Goal: Task Accomplishment & Management: Manage account settings

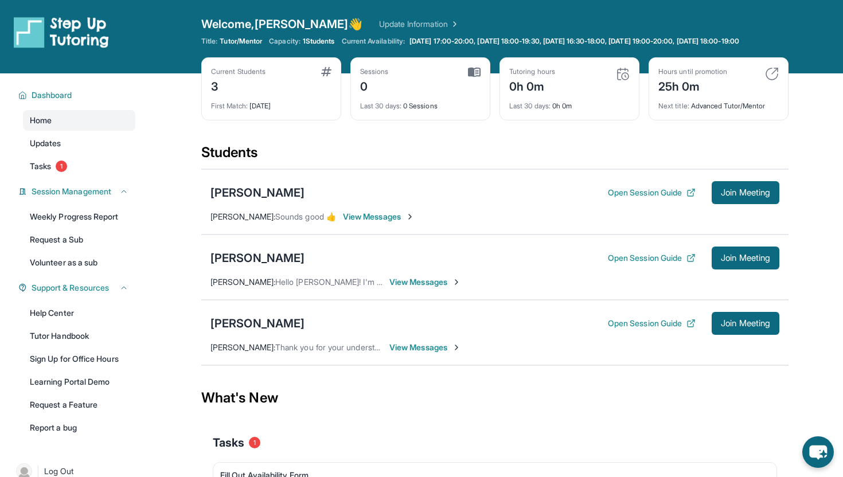
click at [438, 288] on span "View Messages" at bounding box center [425, 281] width 72 height 11
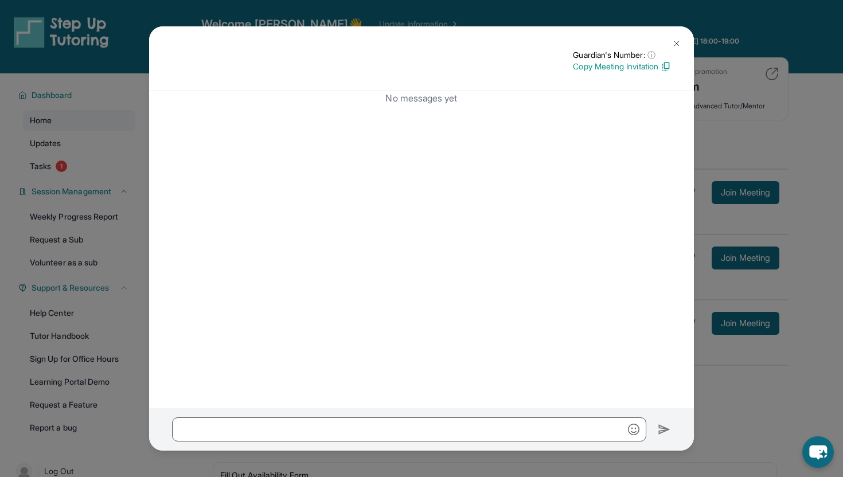
click at [816, 157] on div "Guardian's Number: ⓘ This isn't the guardian's real number — it's a private for…" at bounding box center [421, 238] width 843 height 477
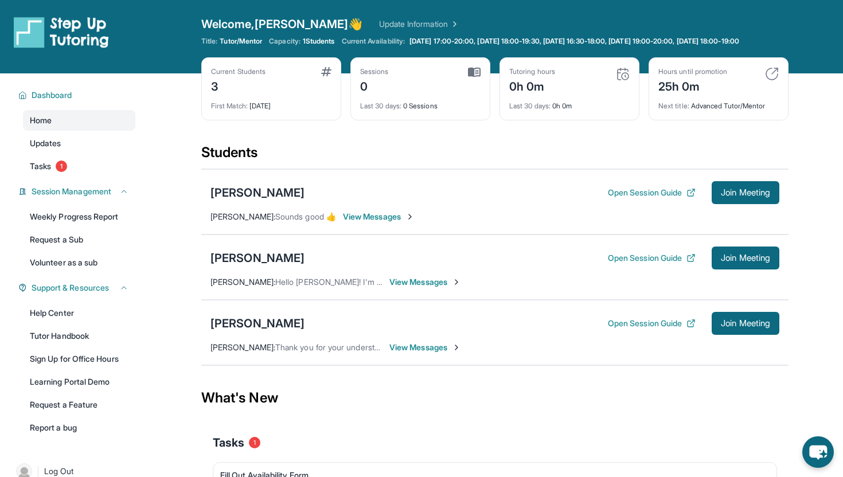
click at [399, 222] on span "View Messages" at bounding box center [379, 216] width 72 height 11
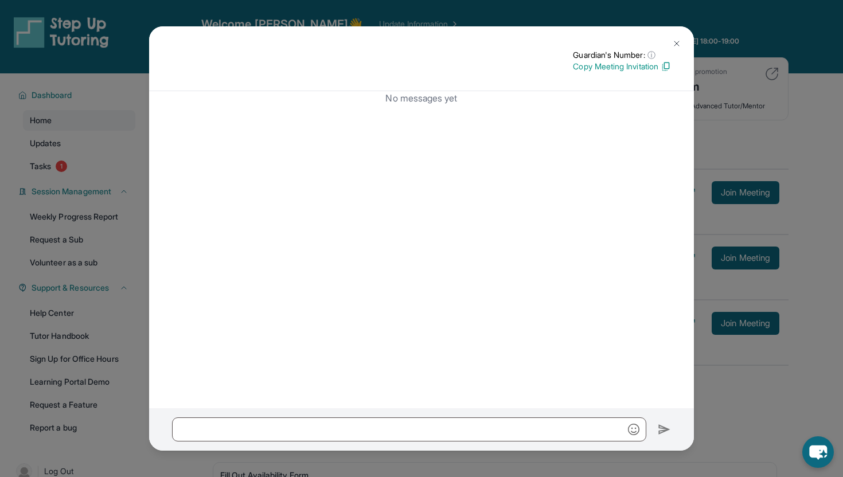
click at [645, 66] on p "Copy Meeting Invitation" at bounding box center [622, 66] width 98 height 11
click at [836, 260] on div "Guardian's Number: ⓘ This isn't the guardian's real number — it's a private for…" at bounding box center [421, 238] width 843 height 477
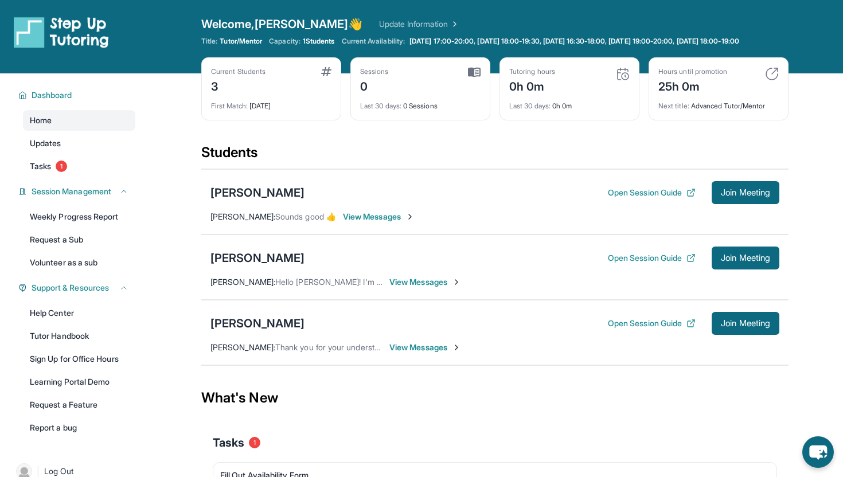
click at [337, 143] on div "Current Students 3 First Match : [DATE] Sessions 0 Last 30 days : 0 Sessions Tu…" at bounding box center [494, 100] width 587 height 86
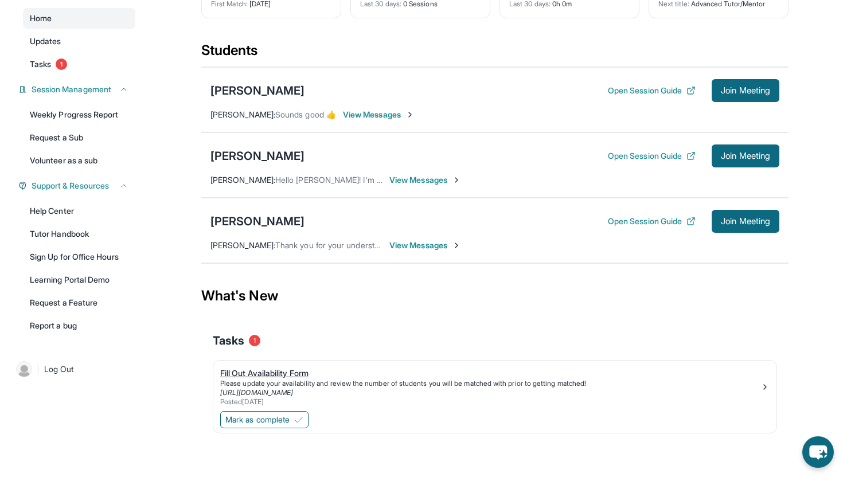
click at [256, 370] on div "Fill Out Availability Form" at bounding box center [490, 372] width 540 height 11
click at [259, 373] on div "Fill Out Availability Form" at bounding box center [490, 372] width 540 height 11
click at [279, 418] on span "Mark as complete" at bounding box center [257, 419] width 64 height 11
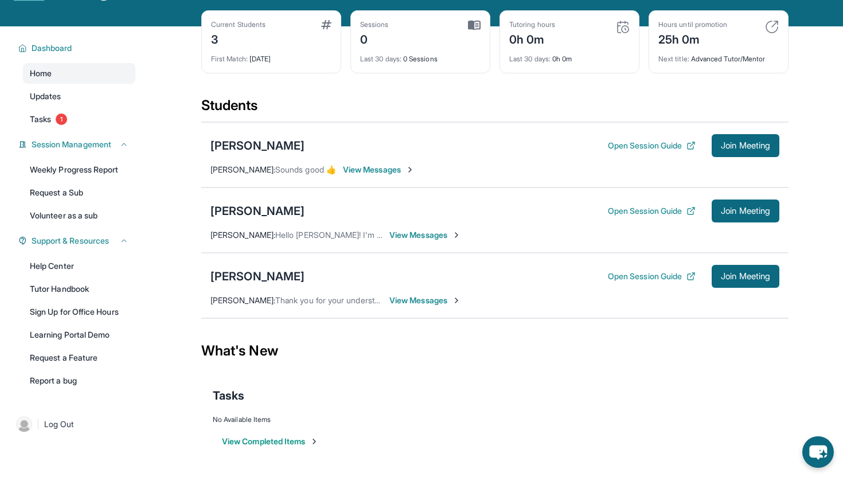
scroll to position [0, 0]
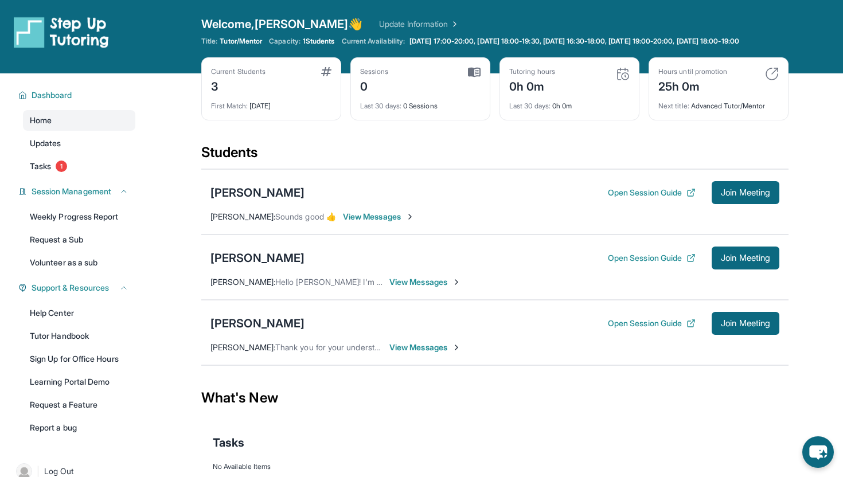
click at [501, 201] on div "[PERSON_NAME] Open Session Guide Join Meeting" at bounding box center [494, 192] width 569 height 23
click at [735, 196] on span "Join Meeting" at bounding box center [744, 192] width 49 height 7
click at [317, 44] on span "1 Students" at bounding box center [319, 41] width 32 height 9
click at [335, 44] on span "1 Students" at bounding box center [319, 41] width 32 height 9
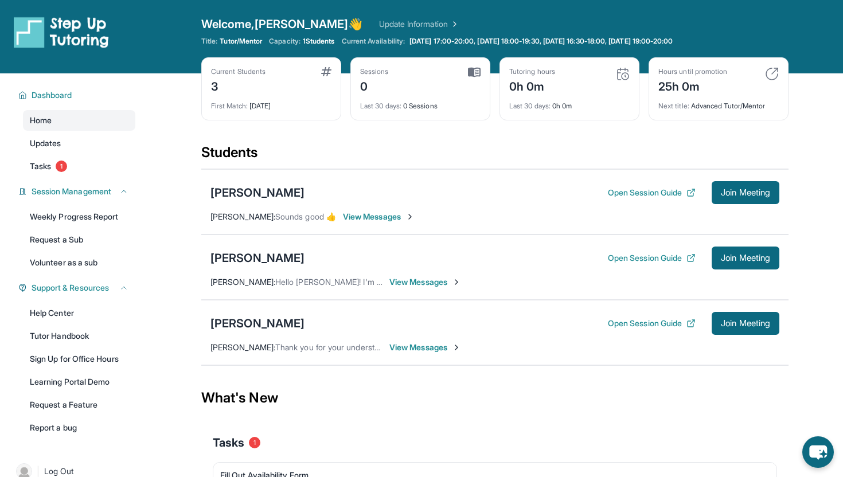
click at [300, 42] on span "Capacity:" at bounding box center [285, 41] width 32 height 9
click at [312, 42] on span "1 Students" at bounding box center [319, 41] width 32 height 9
click at [328, 42] on span "1 Students" at bounding box center [319, 41] width 32 height 9
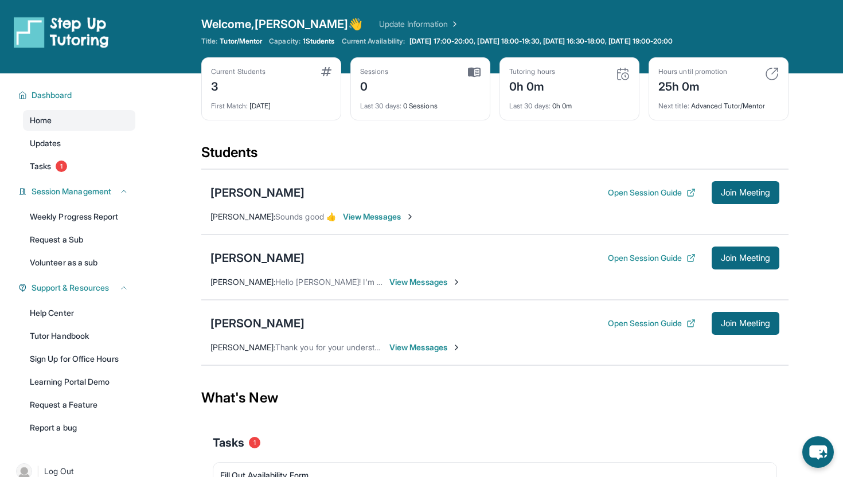
click at [327, 71] on img at bounding box center [326, 71] width 10 height 9
click at [285, 87] on div "Current Students 3" at bounding box center [271, 81] width 120 height 28
click at [283, 103] on div "First Match : 1 day ago" at bounding box center [271, 103] width 120 height 16
click at [367, 89] on div "0" at bounding box center [374, 85] width 29 height 18
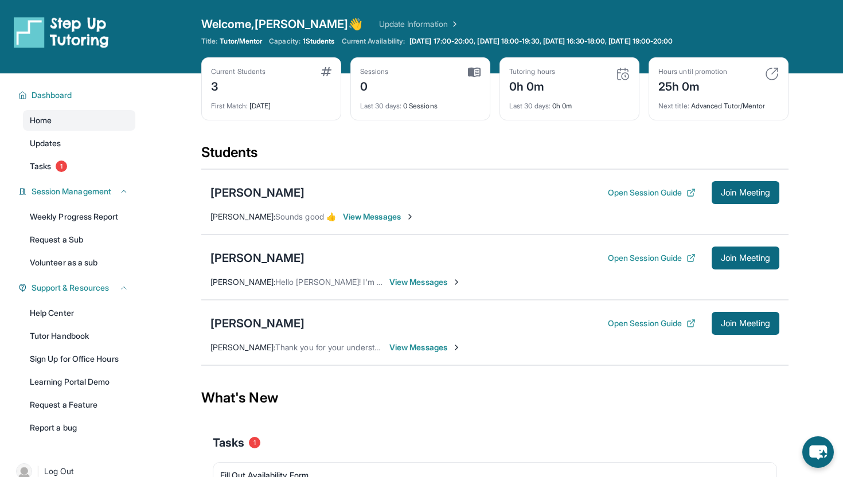
click at [581, 76] on div "Tutoring hours 0h 0m" at bounding box center [569, 81] width 120 height 28
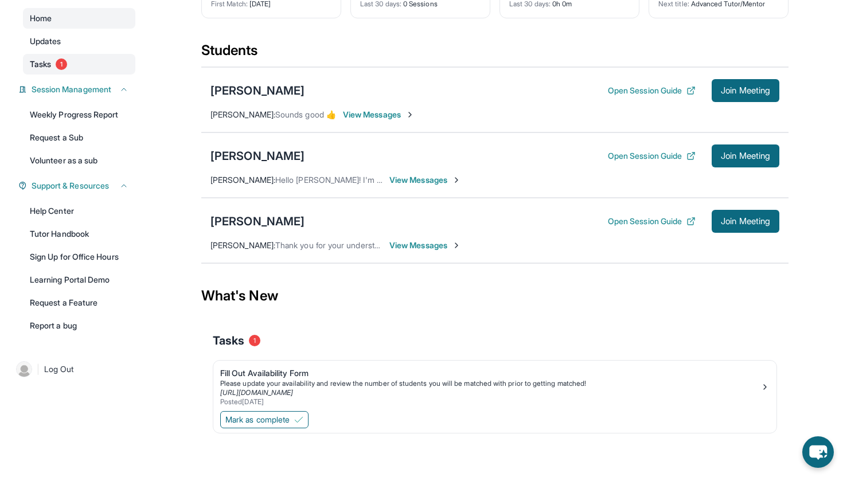
click at [45, 61] on span "Tasks" at bounding box center [40, 63] width 21 height 11
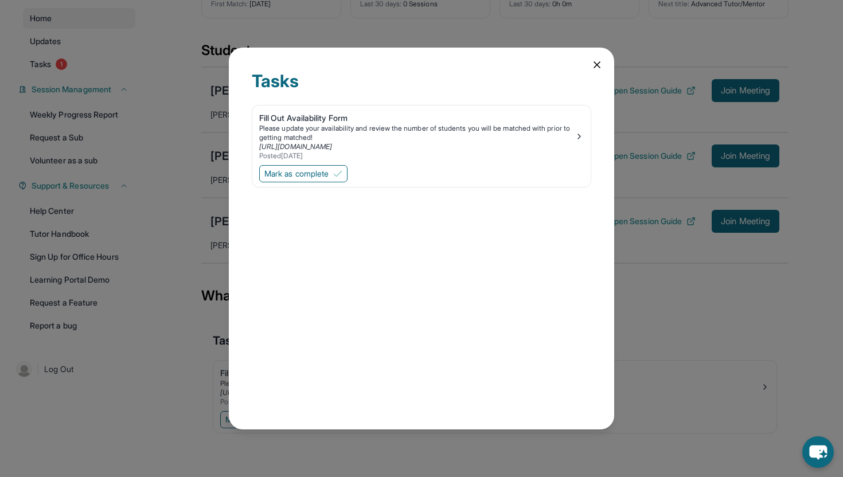
click at [596, 68] on icon at bounding box center [596, 64] width 11 height 11
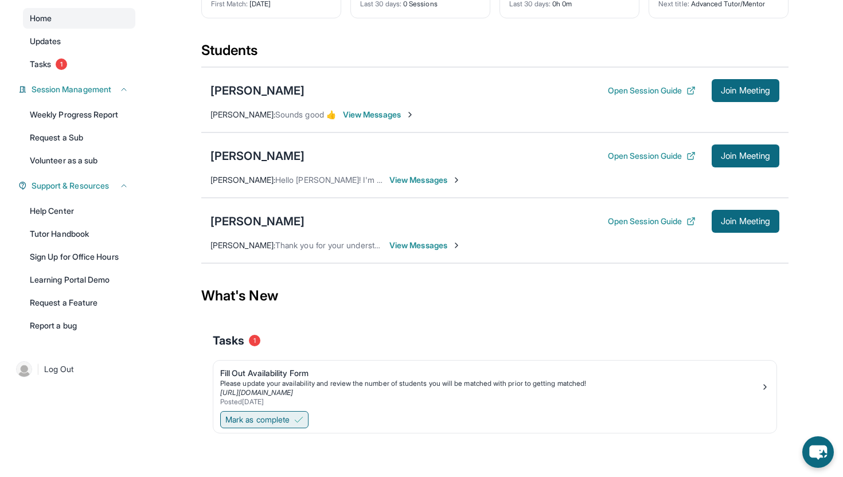
click at [269, 420] on span "Mark as complete" at bounding box center [257, 419] width 64 height 11
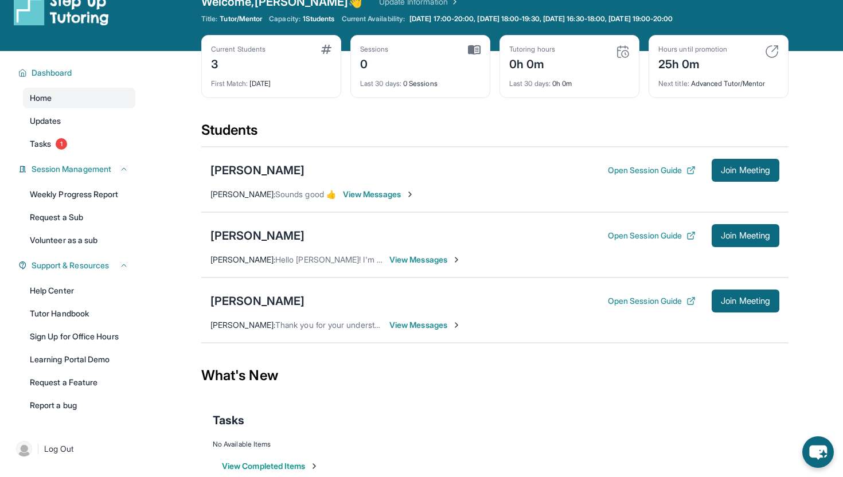
scroll to position [0, 0]
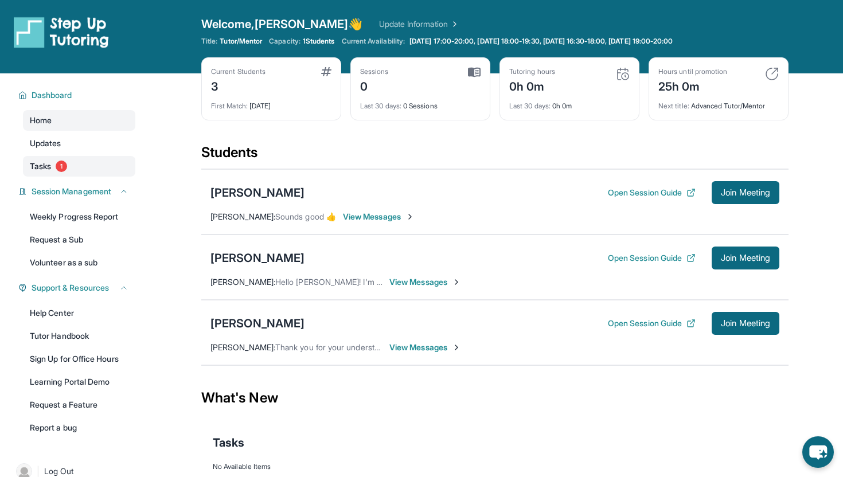
click at [46, 162] on span "Tasks" at bounding box center [40, 165] width 21 height 11
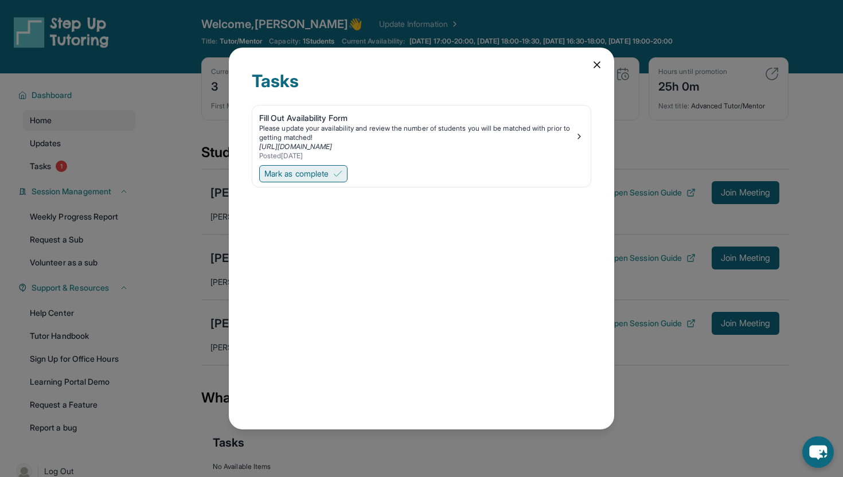
click at [299, 174] on span "Mark as complete" at bounding box center [296, 173] width 64 height 11
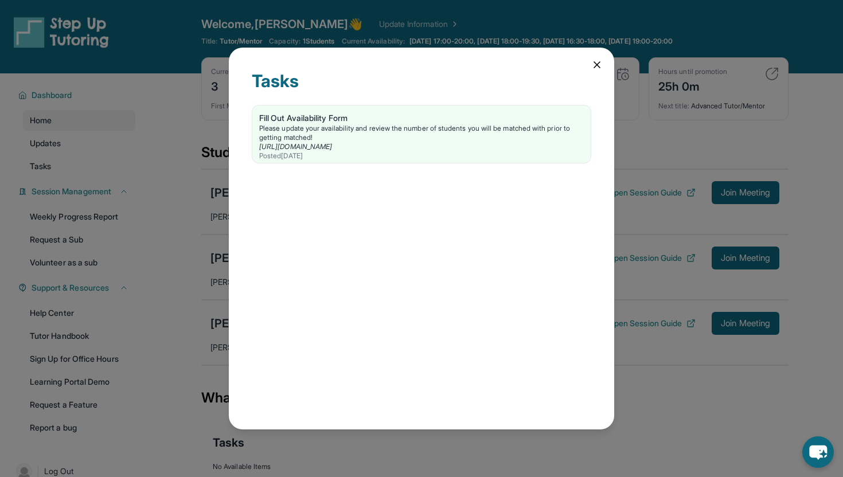
click at [593, 62] on icon at bounding box center [596, 64] width 11 height 11
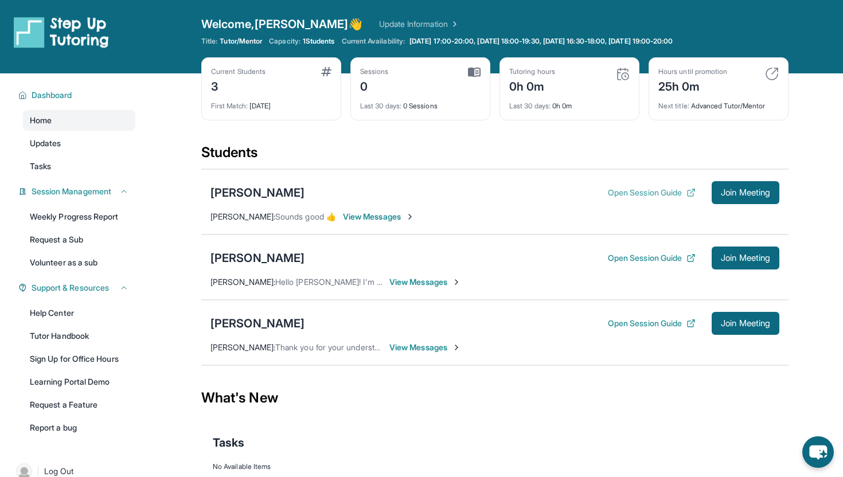
click at [686, 193] on icon at bounding box center [690, 192] width 9 height 9
click at [245, 39] on span "Tutor/Mentor" at bounding box center [241, 41] width 42 height 9
click at [334, 39] on span "1 Students" at bounding box center [319, 41] width 32 height 9
click at [461, 30] on div "Welcome, Avery 👋 Update Information" at bounding box center [494, 24] width 587 height 16
click at [448, 280] on span "View Messages" at bounding box center [425, 281] width 72 height 11
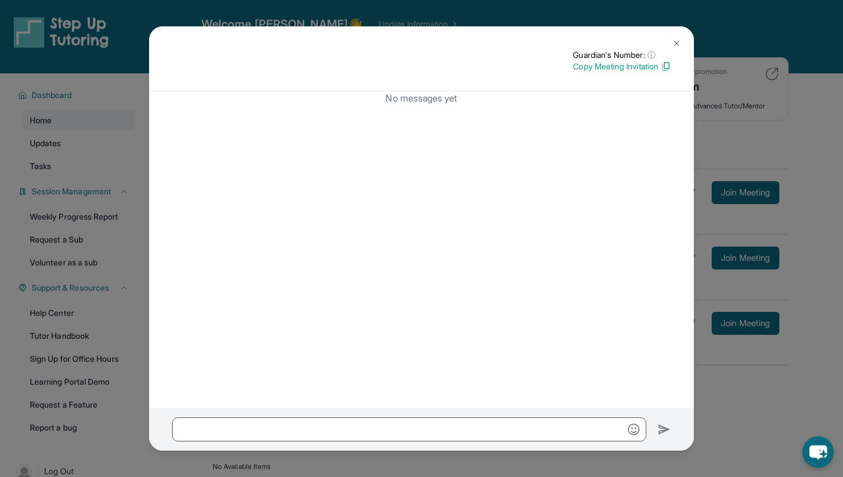
scroll to position [66, 0]
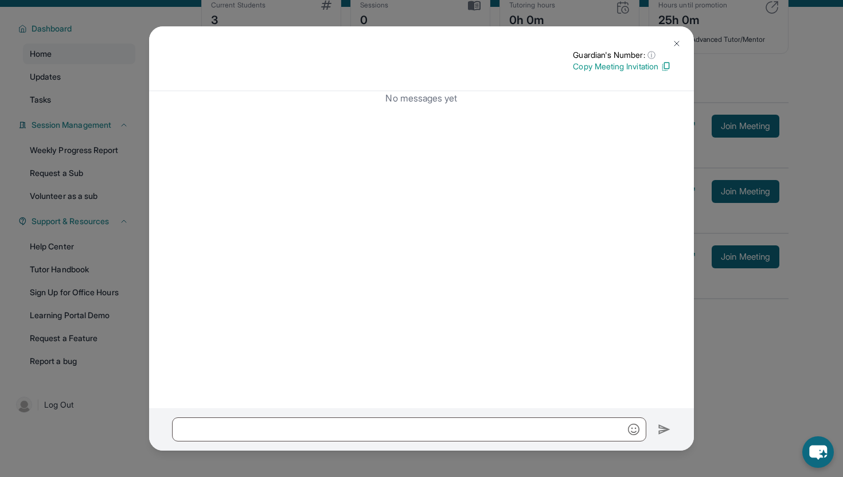
click at [675, 45] on img at bounding box center [676, 43] width 9 height 9
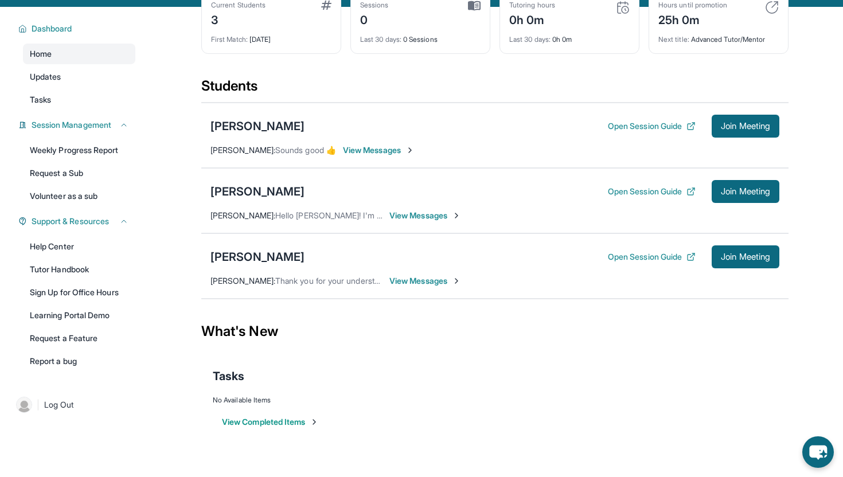
click at [396, 149] on span "View Messages" at bounding box center [379, 149] width 72 height 11
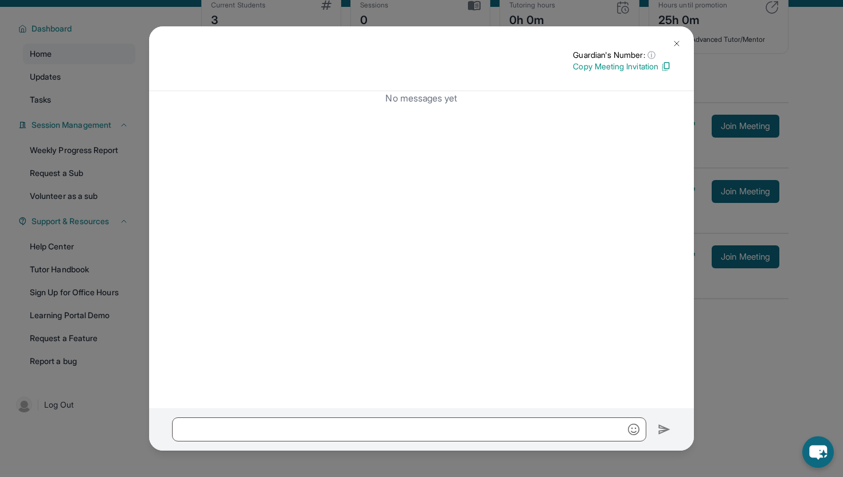
click at [579, 173] on div "No messages yet" at bounding box center [421, 249] width 545 height 317
click at [665, 67] on img at bounding box center [665, 66] width 10 height 10
click at [680, 42] on img at bounding box center [676, 43] width 9 height 9
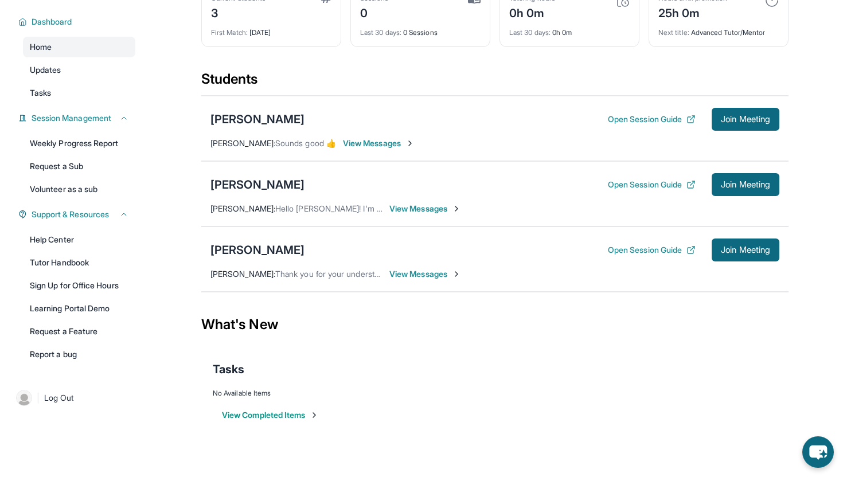
scroll to position [0, 0]
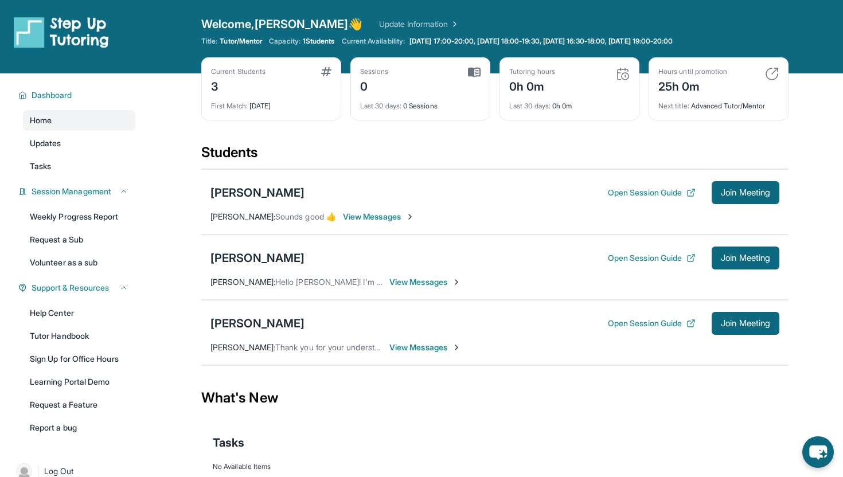
click at [542, 84] on div "0h 0m" at bounding box center [532, 85] width 46 height 18
click at [622, 71] on img at bounding box center [623, 74] width 14 height 14
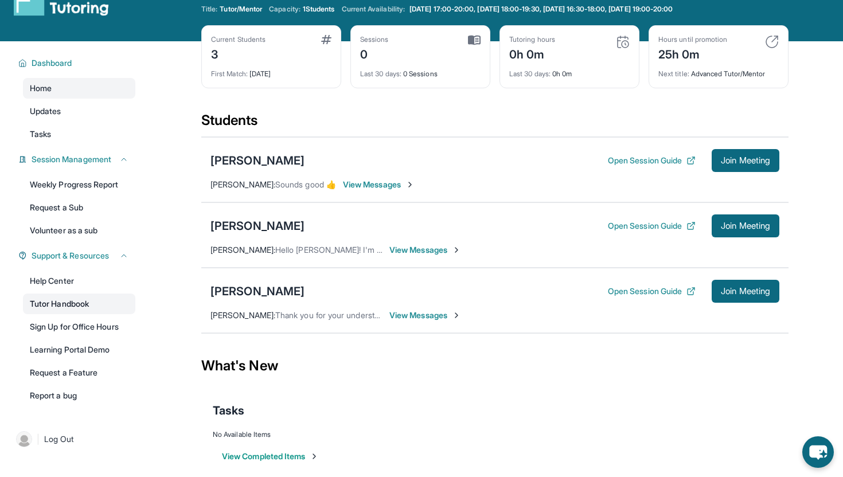
scroll to position [73, 0]
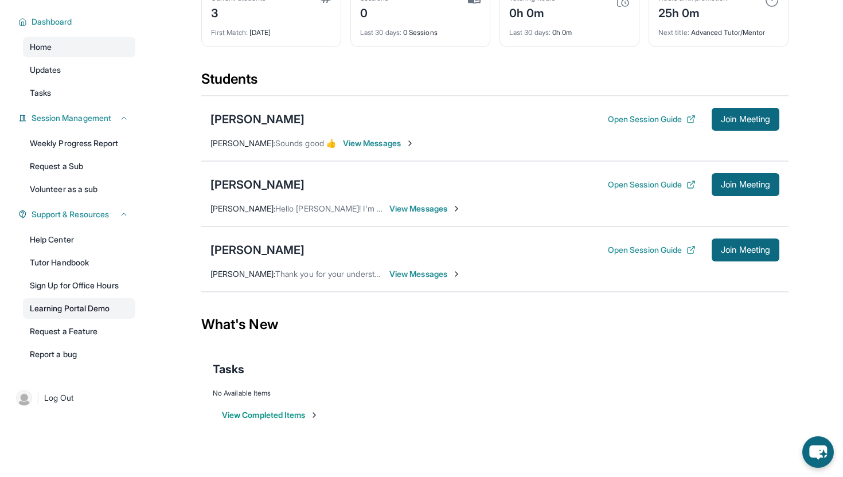
click at [72, 306] on link "Learning Portal Demo" at bounding box center [79, 308] width 112 height 21
click at [438, 336] on div "What's New" at bounding box center [494, 324] width 587 height 50
click at [387, 143] on span "View Messages" at bounding box center [379, 143] width 72 height 11
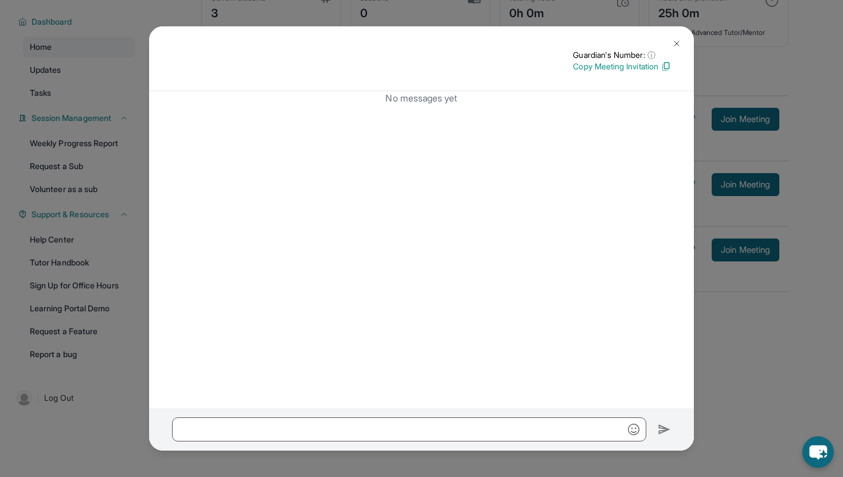
click at [677, 48] on img at bounding box center [676, 43] width 9 height 9
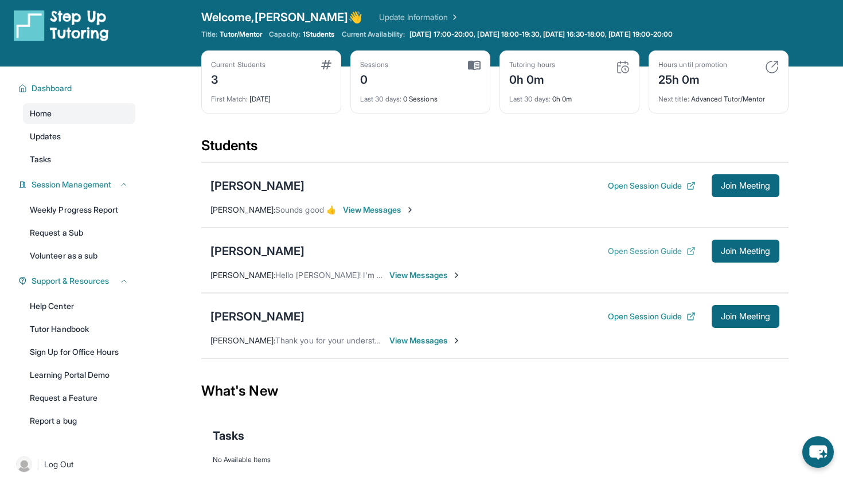
scroll to position [0, 0]
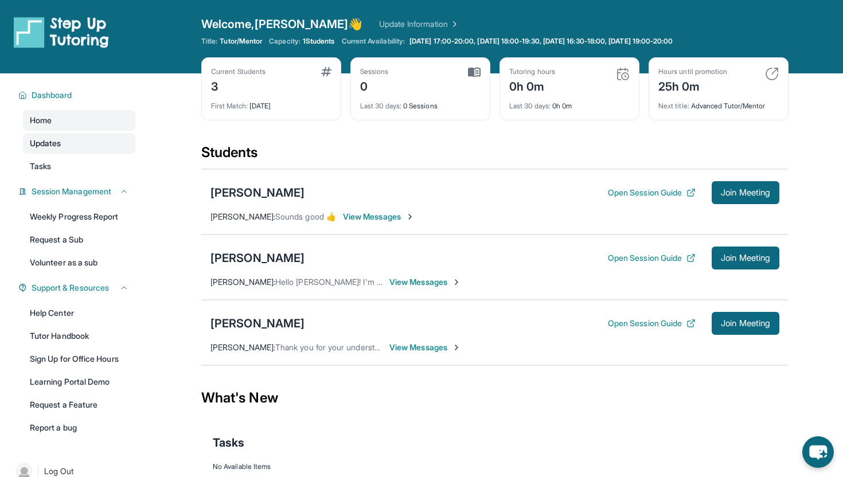
click at [99, 147] on link "Updates" at bounding box center [79, 143] width 112 height 21
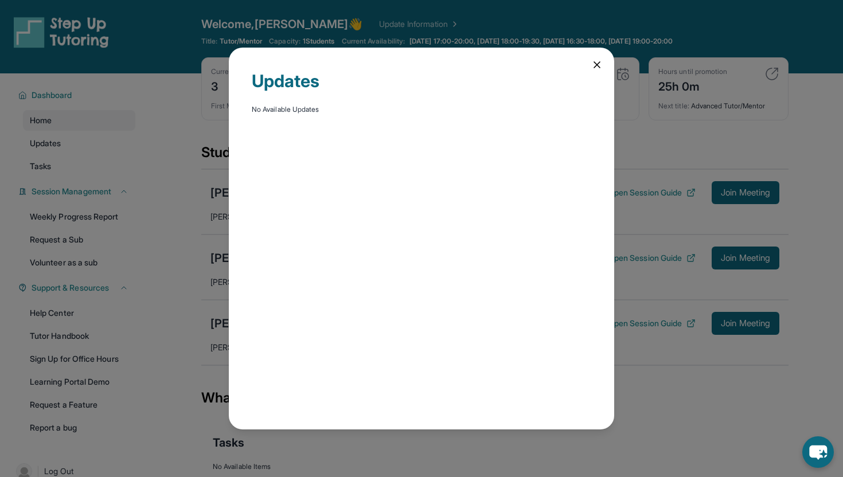
click at [594, 64] on icon at bounding box center [596, 64] width 11 height 11
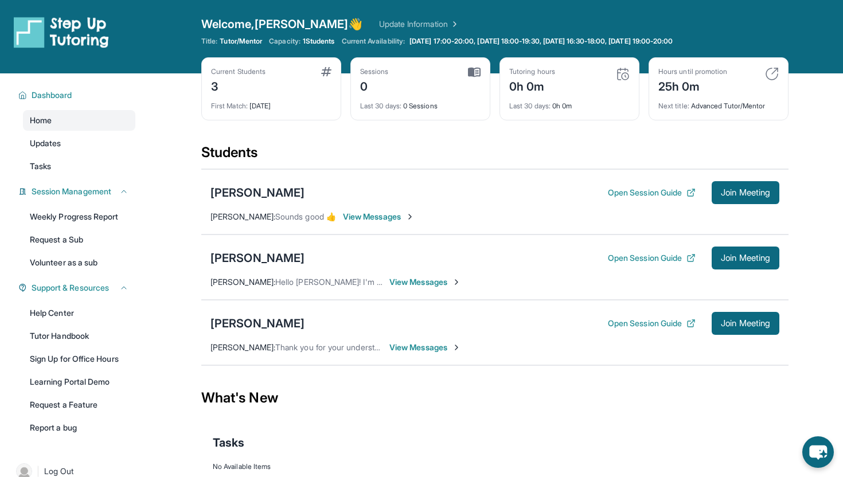
click at [349, 149] on div "Students" at bounding box center [494, 155] width 587 height 25
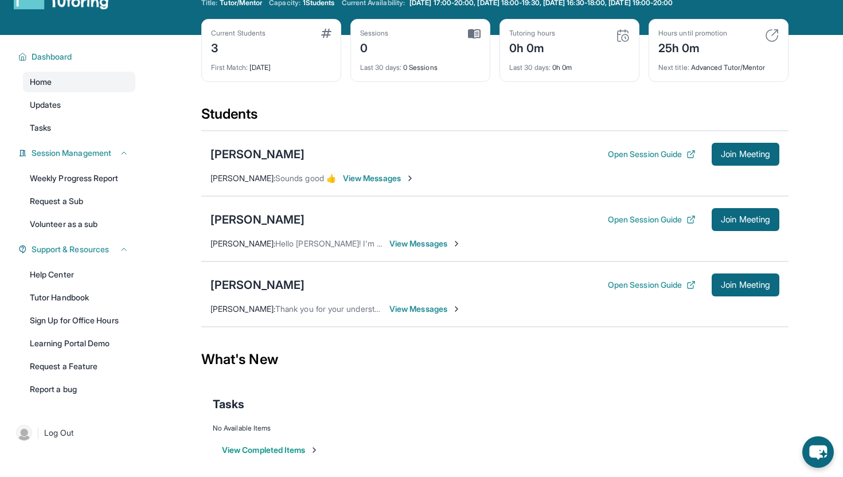
scroll to position [73, 0]
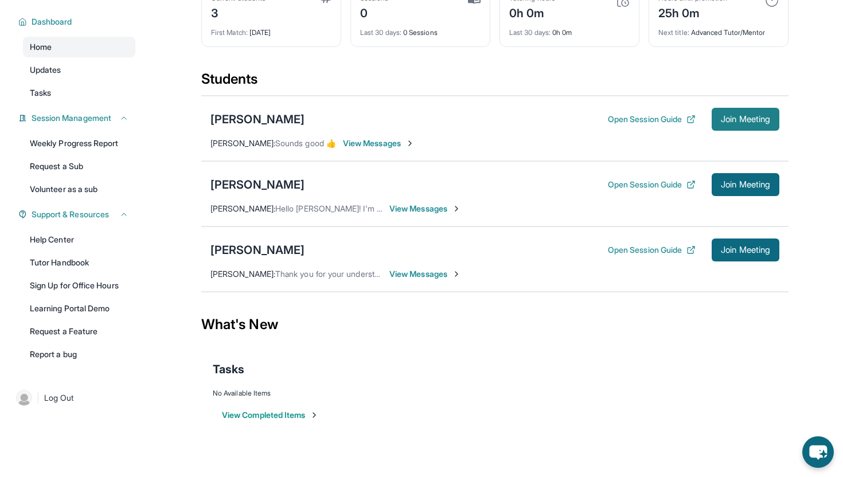
click at [731, 118] on span "Join Meeting" at bounding box center [744, 119] width 49 height 7
click at [414, 145] on img at bounding box center [409, 143] width 9 height 9
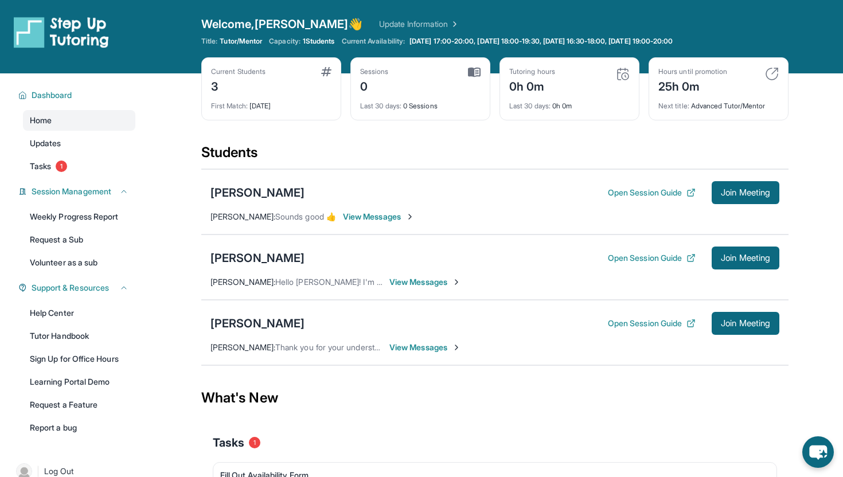
click at [280, 132] on div "Current Students 3 First Match : [DATE] Sessions 0 Last 30 days : 0 Sessions Tu…" at bounding box center [494, 100] width 587 height 86
click at [52, 156] on link "Tasks 1" at bounding box center [79, 166] width 112 height 21
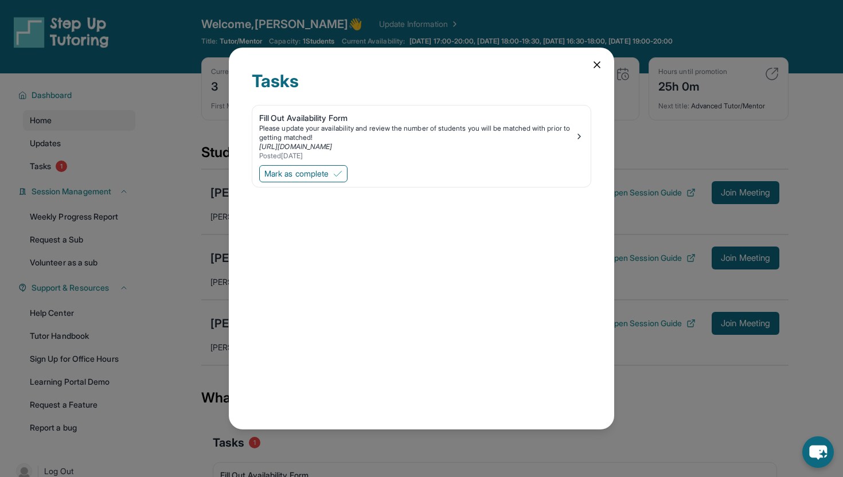
click at [604, 62] on div "Tasks Fill Out Availability Form Please update your availability and review the…" at bounding box center [421, 239] width 385 height 382
click at [597, 62] on icon at bounding box center [596, 64] width 11 height 11
